Goal: Information Seeking & Learning: Learn about a topic

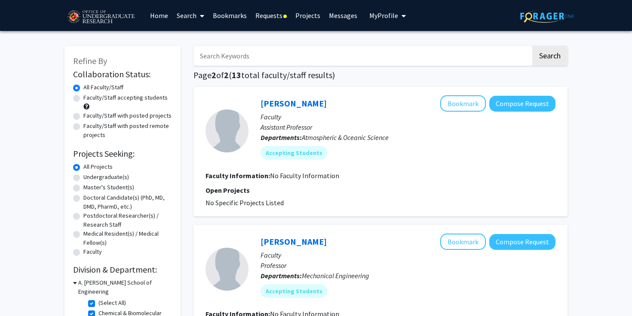
click at [268, 12] on link "Requests" at bounding box center [271, 15] width 40 height 30
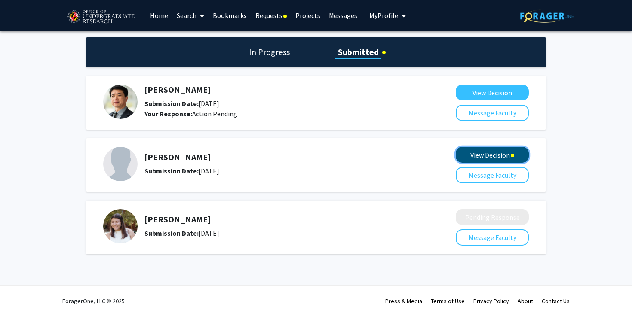
click at [509, 153] on button "View Decision" at bounding box center [491, 155] width 73 height 16
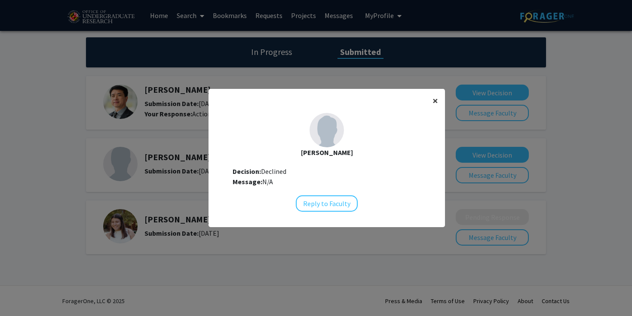
click at [436, 102] on span "×" at bounding box center [435, 100] width 6 height 13
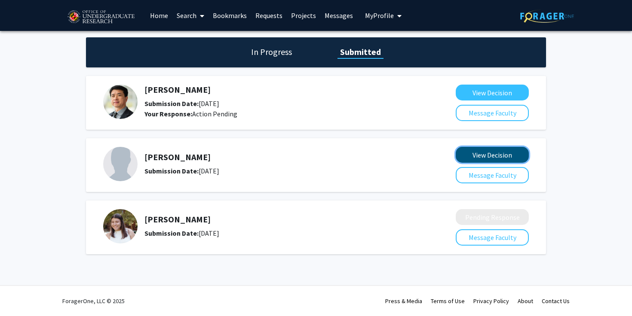
click at [490, 154] on button "View Decision" at bounding box center [491, 155] width 73 height 16
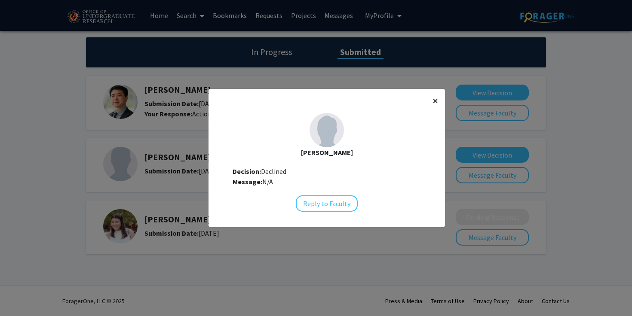
click at [435, 99] on span "×" at bounding box center [435, 100] width 6 height 13
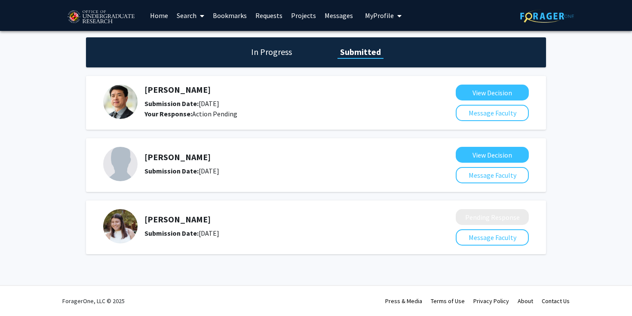
click at [326, 15] on link "Messages" at bounding box center [338, 15] width 37 height 30
click at [486, 89] on button "View Decision" at bounding box center [491, 93] width 73 height 16
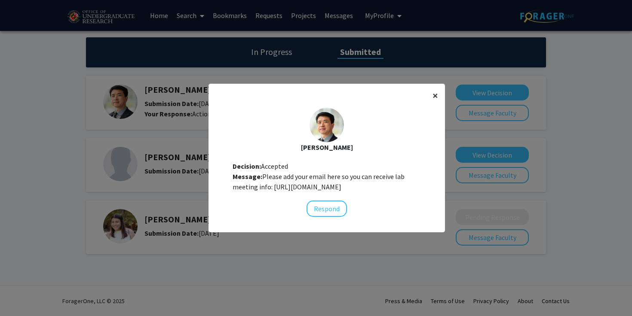
click at [437, 89] on span "×" at bounding box center [435, 95] width 6 height 13
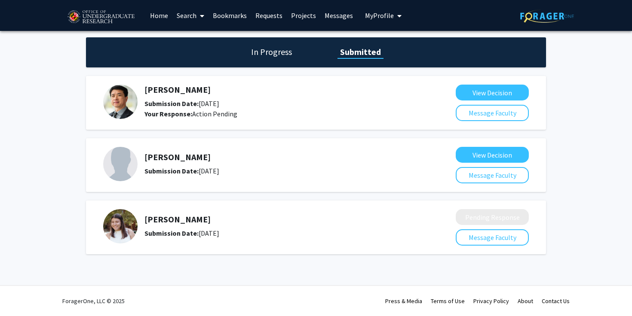
click at [488, 143] on div "[PERSON_NAME] Submission Date: [DATE] View Decision Message Faculty" at bounding box center [316, 165] width 460 height 54
click at [488, 156] on button "View Decision" at bounding box center [491, 155] width 73 height 16
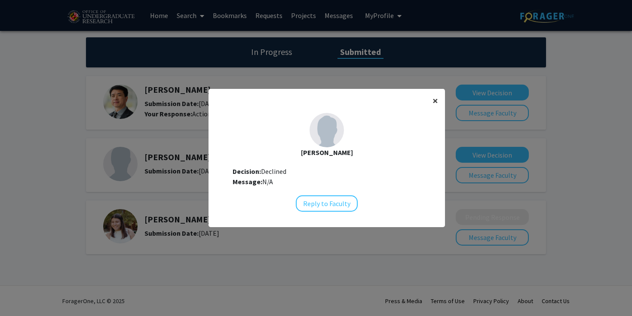
click at [436, 101] on span "×" at bounding box center [435, 100] width 6 height 13
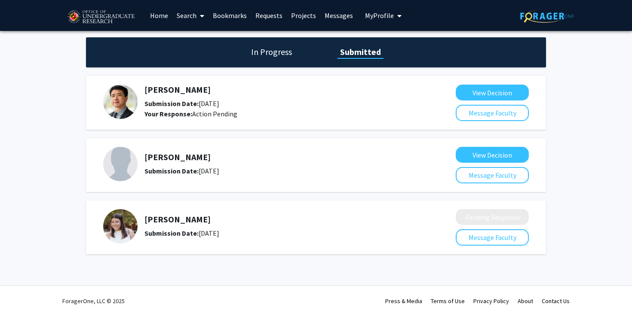
click at [186, 17] on link "Search" at bounding box center [190, 15] width 36 height 30
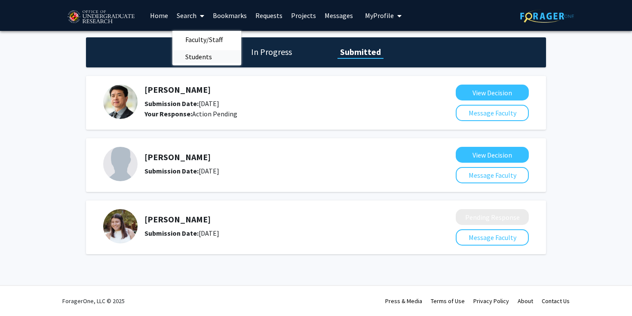
click at [198, 55] on span "Students" at bounding box center [198, 56] width 52 height 17
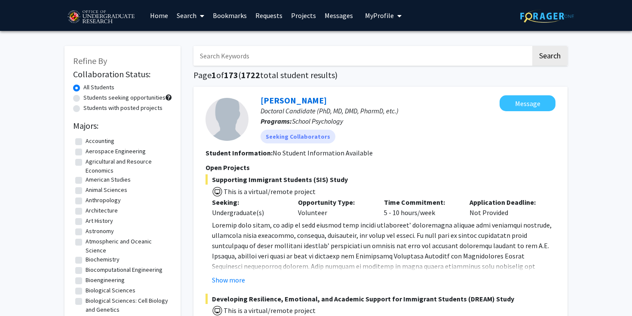
click at [189, 18] on link "Search" at bounding box center [190, 15] width 36 height 30
click at [193, 42] on span "Faculty/Staff" at bounding box center [203, 39] width 63 height 17
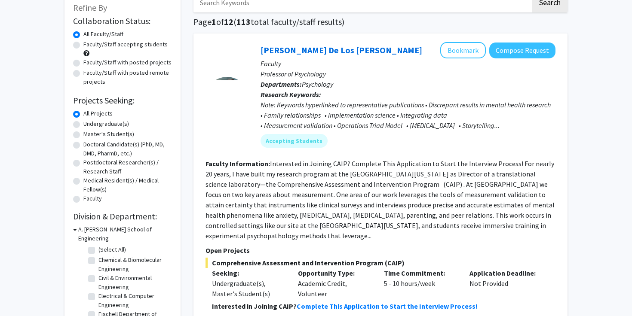
scroll to position [63, 0]
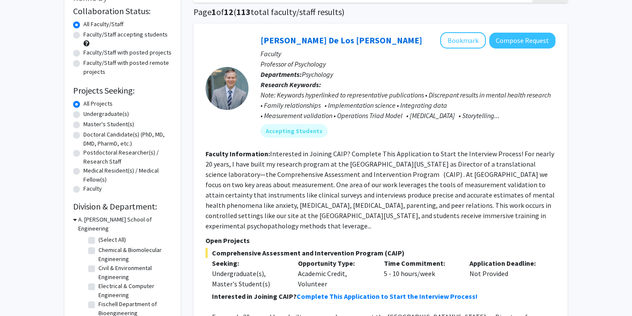
click at [98, 235] on label "(Select All)" at bounding box center [111, 239] width 27 height 9
click at [98, 235] on input "(Select All)" at bounding box center [101, 238] width 6 height 6
checkbox input "true"
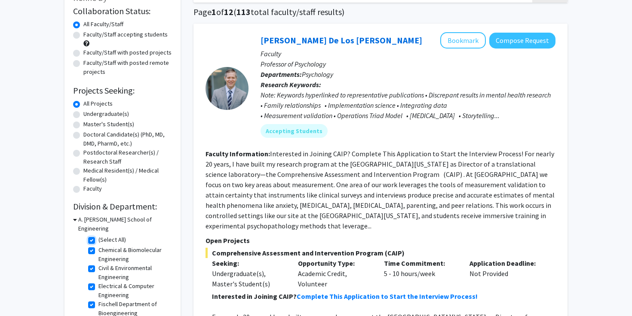
checkbox input "true"
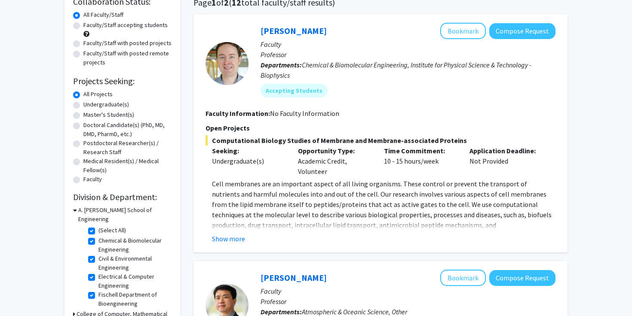
scroll to position [40, 0]
click at [80, 310] on h3 "College of Computer, Mathematical and Natural Sciences" at bounding box center [123, 319] width 95 height 18
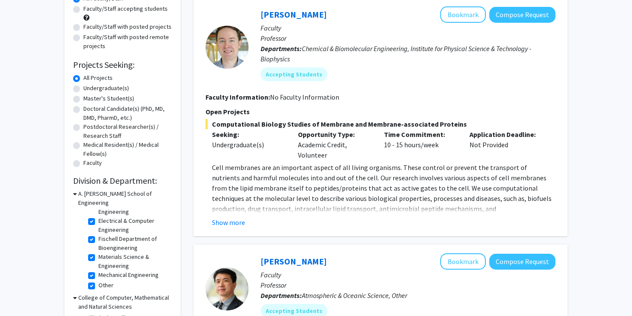
scroll to position [125, 0]
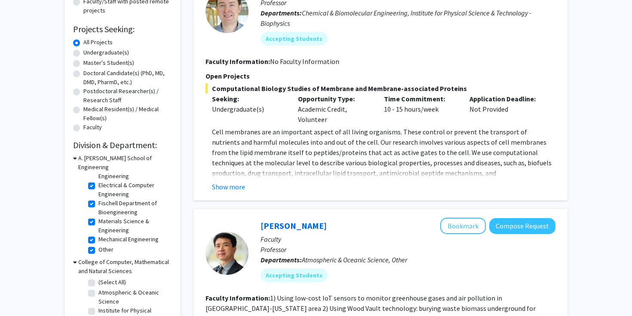
click at [90, 278] on fg-checkbox "(Select All) (Select All)" at bounding box center [129, 283] width 82 height 10
click at [96, 278] on fg-checkbox "(Select All) (Select All)" at bounding box center [129, 283] width 82 height 10
click at [98, 278] on label "(Select All)" at bounding box center [111, 282] width 27 height 9
click at [98, 278] on input "(Select All)" at bounding box center [101, 281] width 6 height 6
checkbox input "true"
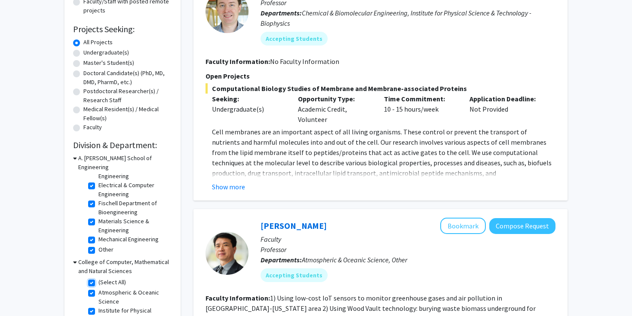
checkbox input "true"
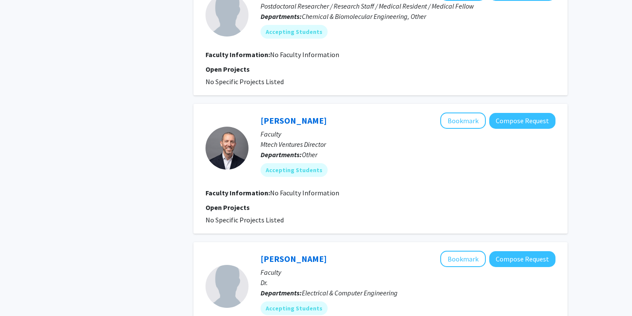
scroll to position [1596, 0]
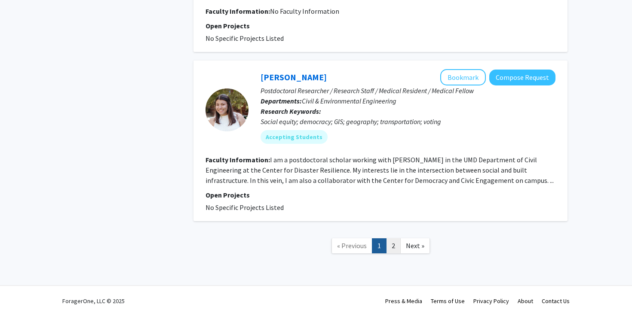
click at [393, 247] on link "2" at bounding box center [393, 245] width 15 height 15
